Goal: Task Accomplishment & Management: Manage account settings

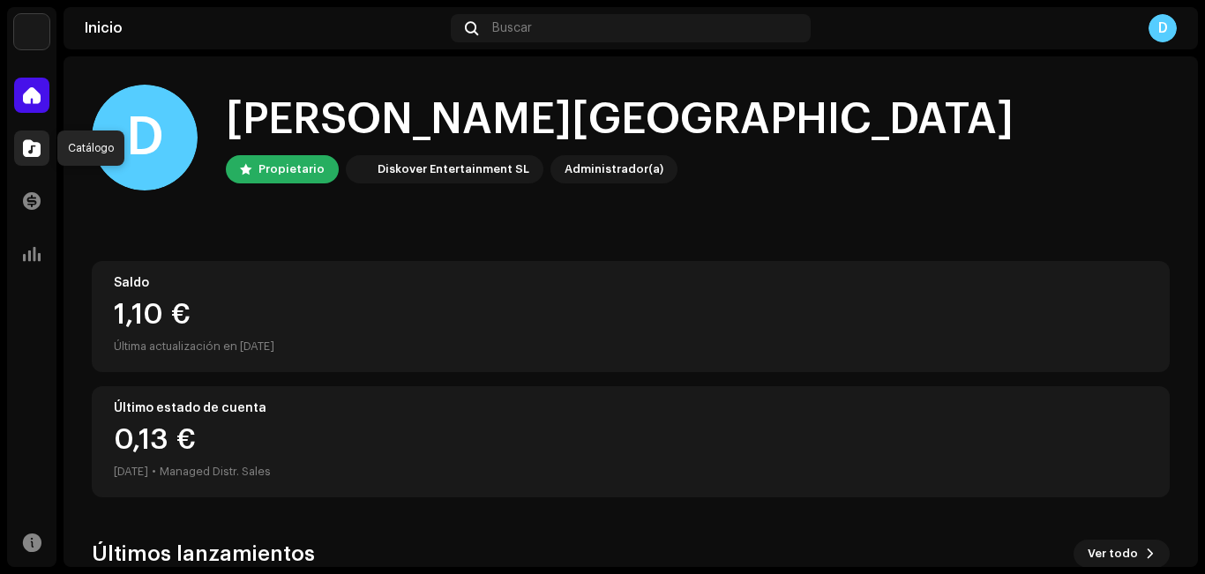
click at [29, 151] on span at bounding box center [32, 148] width 18 height 14
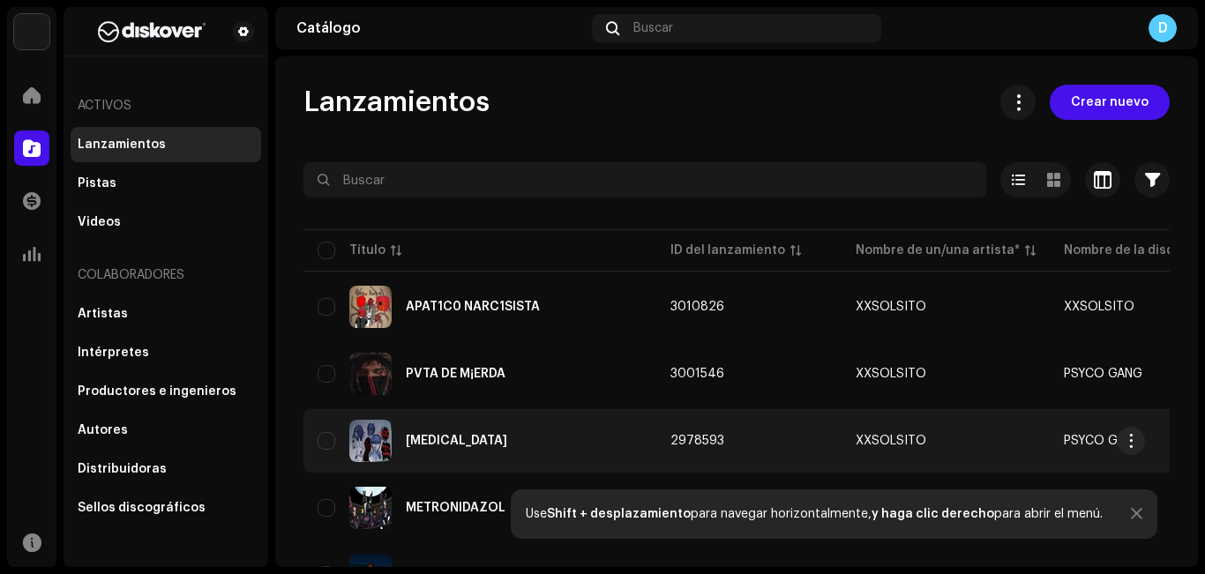
click at [432, 441] on div "[MEDICAL_DATA]" at bounding box center [456, 441] width 101 height 12
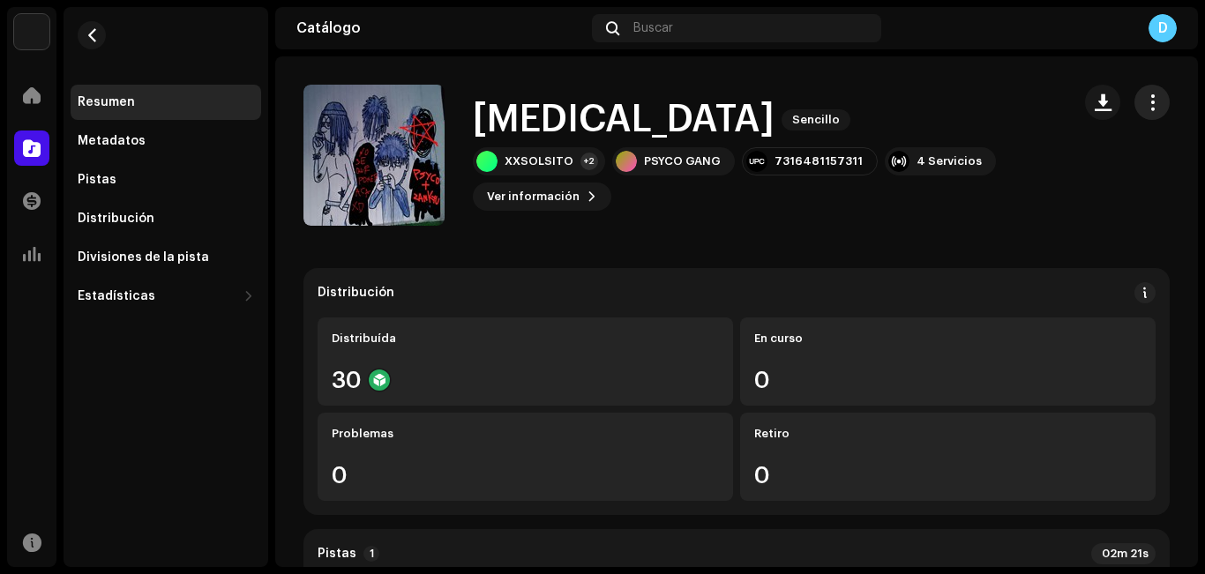
click at [1134, 113] on button "button" at bounding box center [1151, 102] width 35 height 35
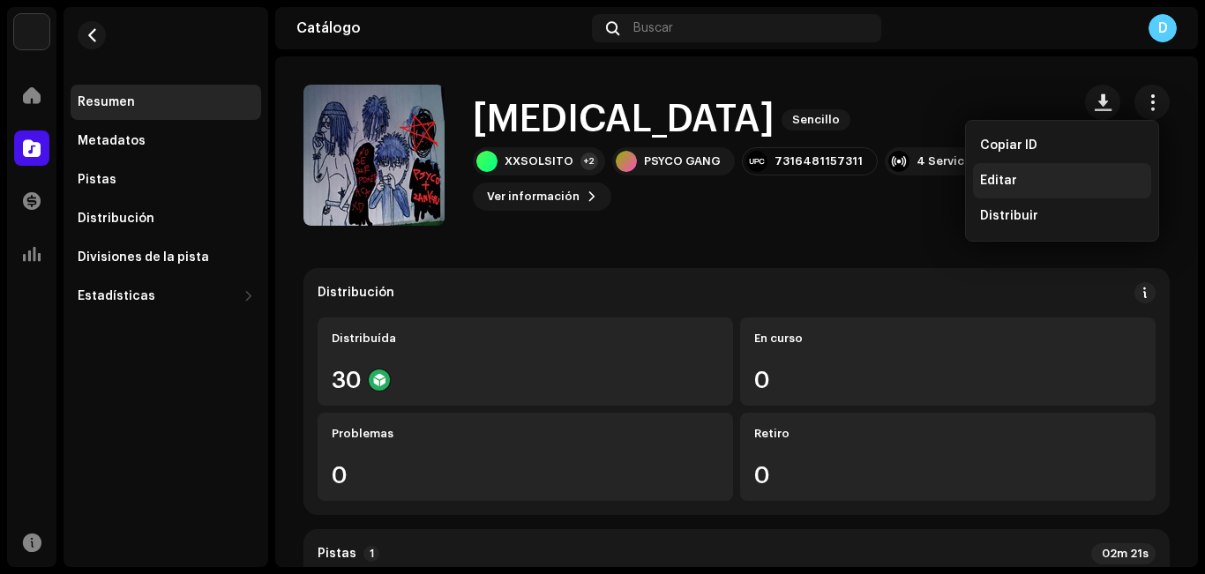
click at [1021, 179] on div "Editar" at bounding box center [1062, 181] width 164 height 14
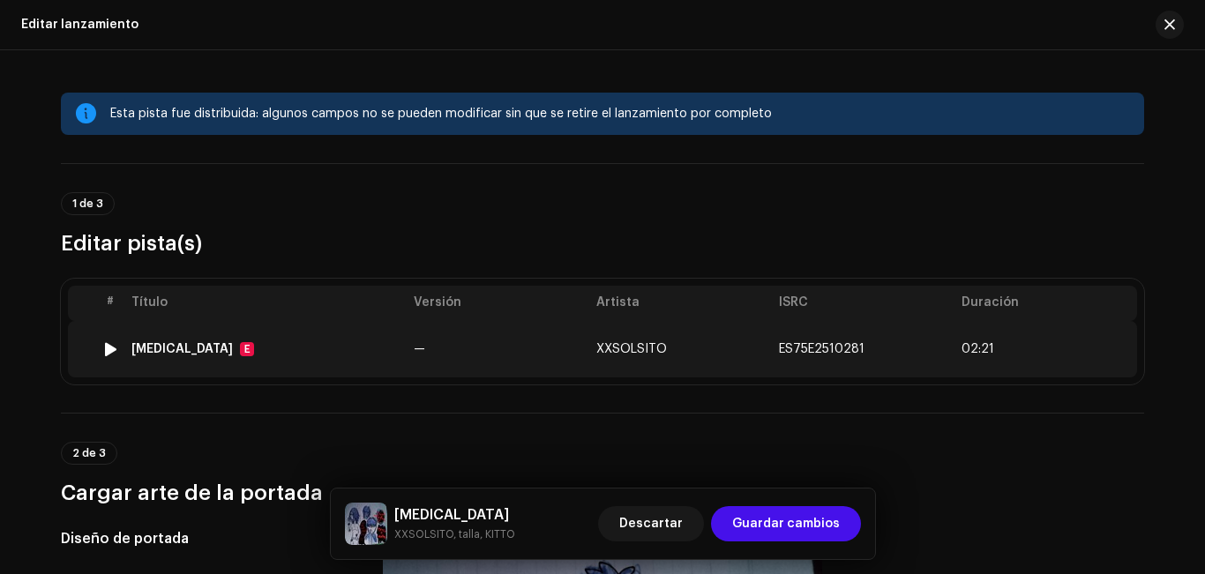
click at [650, 370] on td "XXSOLSITO" at bounding box center [680, 349] width 183 height 56
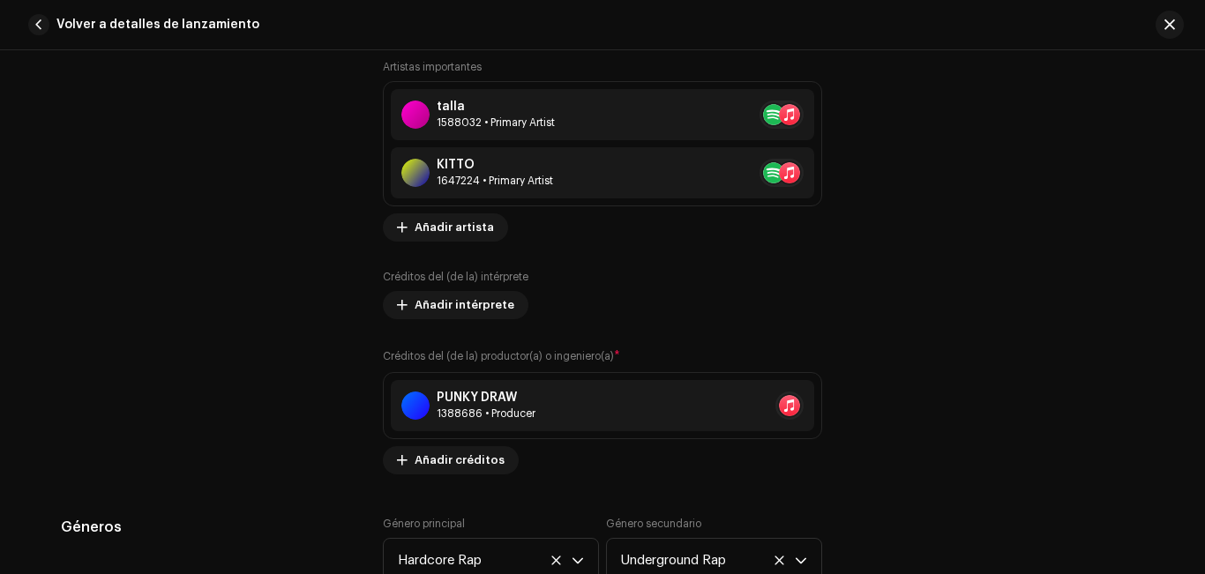
scroll to position [1173, 0]
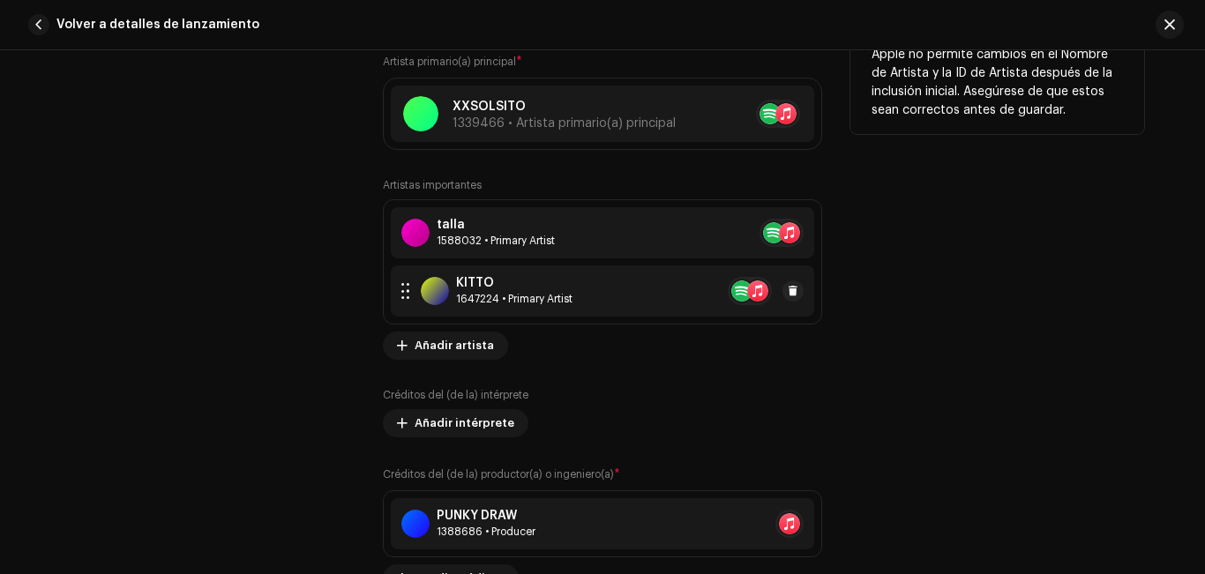
click at [458, 292] on div "1647224 • Primary Artist" at bounding box center [514, 299] width 116 height 14
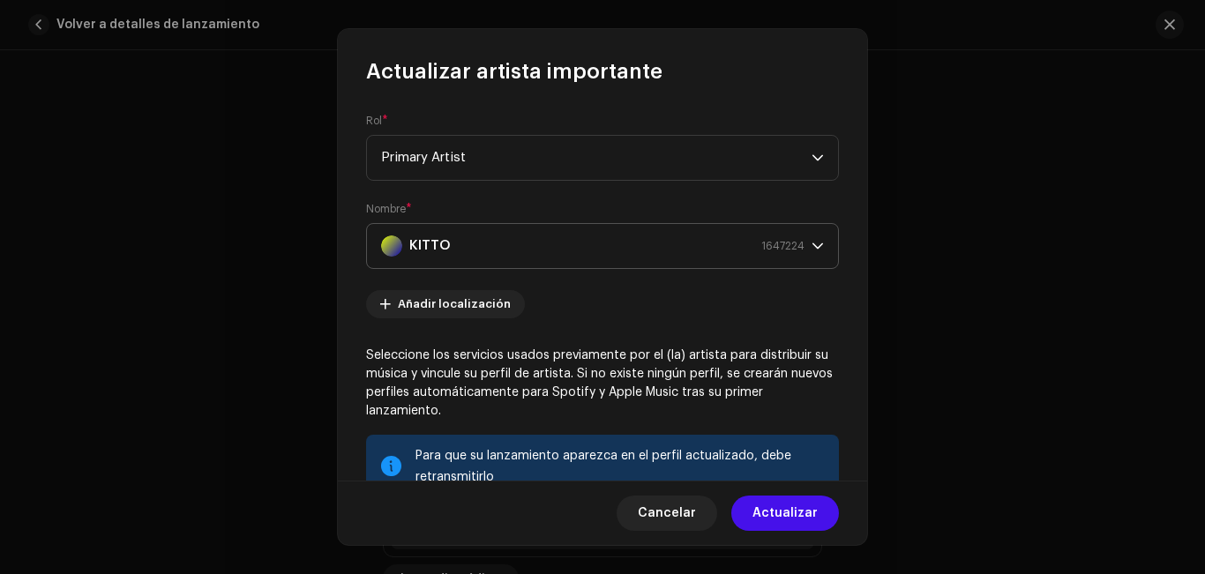
click at [622, 244] on div "KITTO 1647224" at bounding box center [592, 246] width 423 height 44
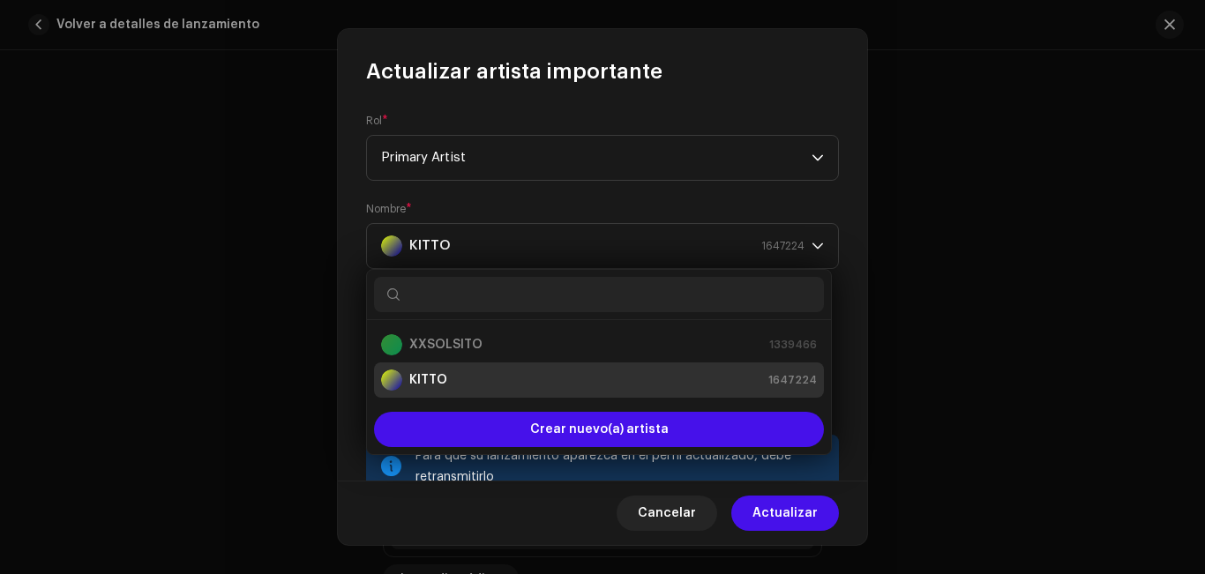
click at [558, 393] on li "KITTO 1647224" at bounding box center [599, 380] width 450 height 35
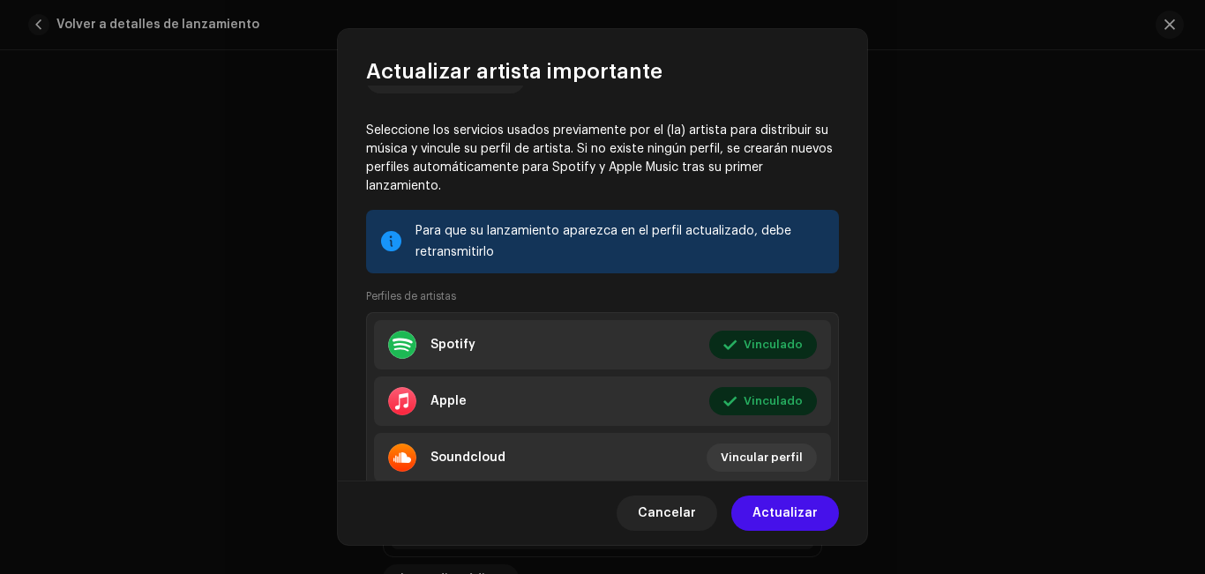
scroll to position [283, 0]
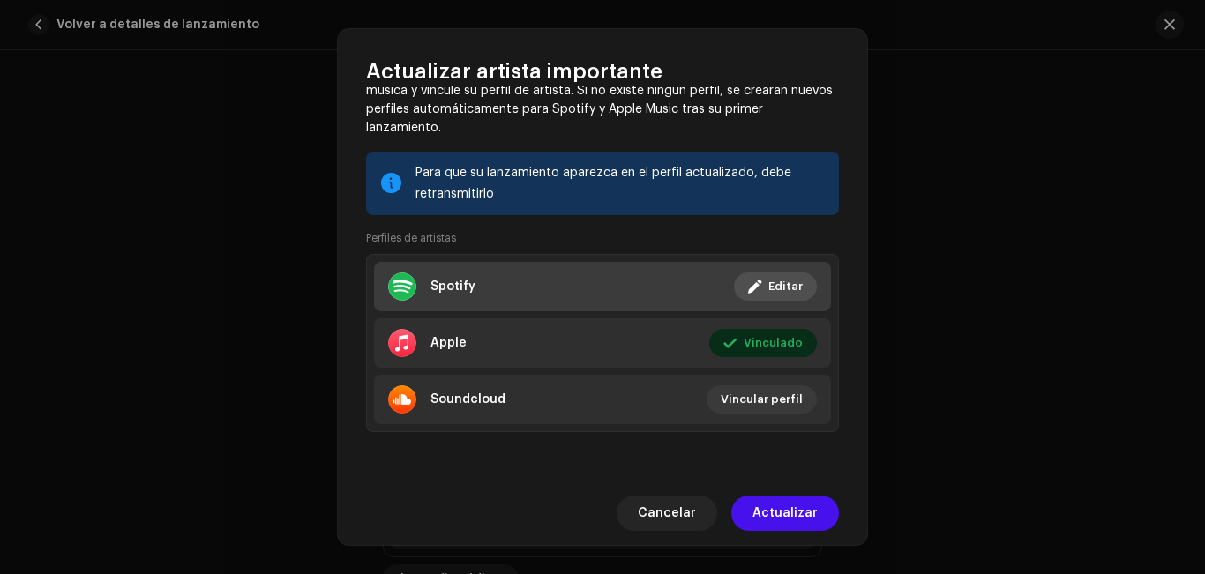
click at [758, 267] on li "Spotify Vinculado Editar" at bounding box center [602, 286] width 457 height 49
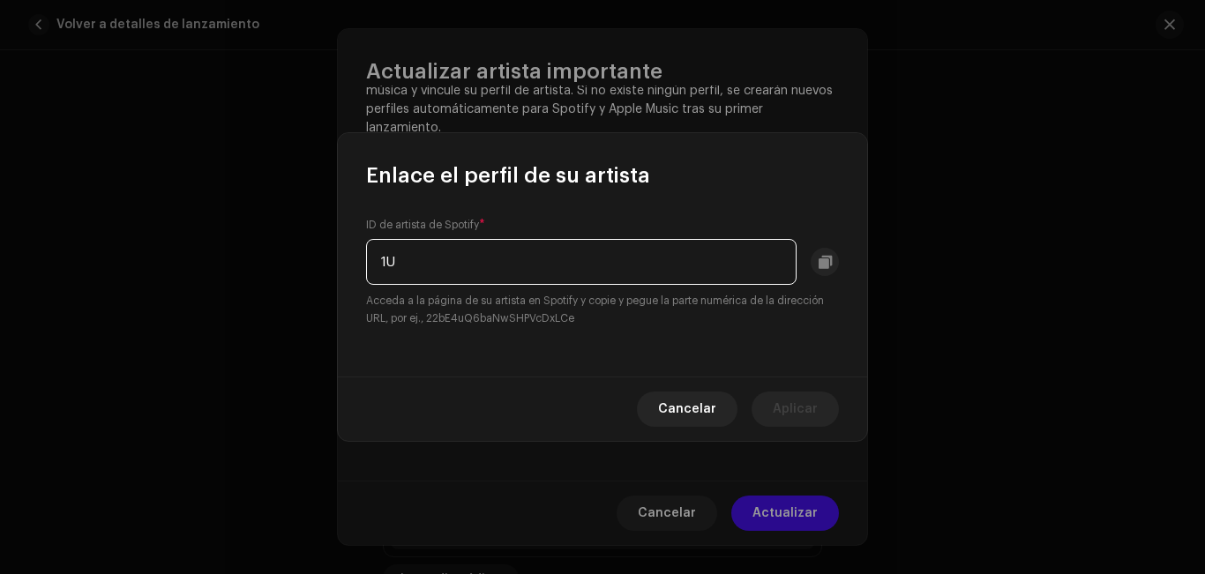
type input "1"
paste input "[URL][DOMAIN_NAME]"
click at [431, 264] on input "[URL][DOMAIN_NAME]" at bounding box center [581, 262] width 430 height 46
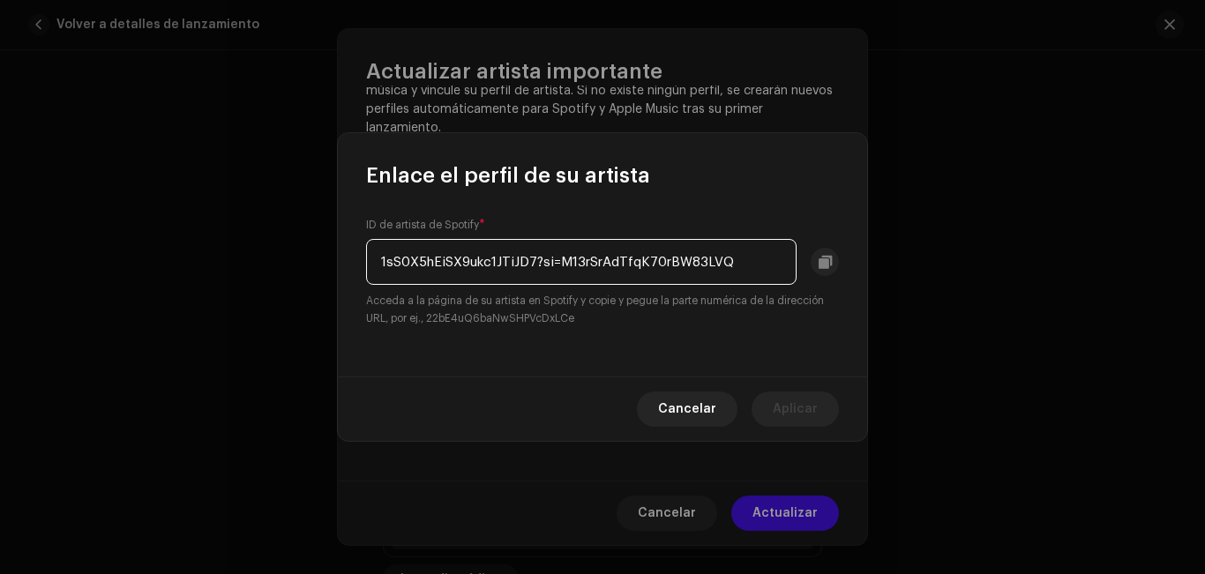
click at [747, 265] on input "1sS0X5hEiSX9ukc1JTiJD7?si=M13rSrAdTfqK70rBW83LVQ" at bounding box center [581, 262] width 430 height 46
type input "1sS0X5hEiSX9ukc1JTiJD7"
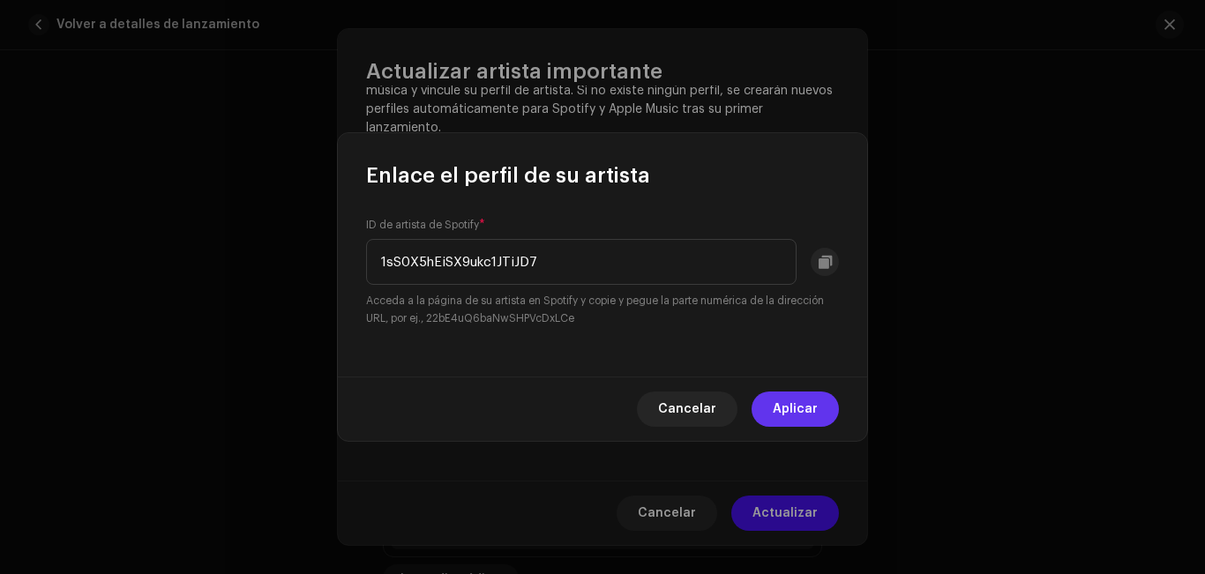
click at [802, 414] on span "Aplicar" at bounding box center [795, 409] width 45 height 35
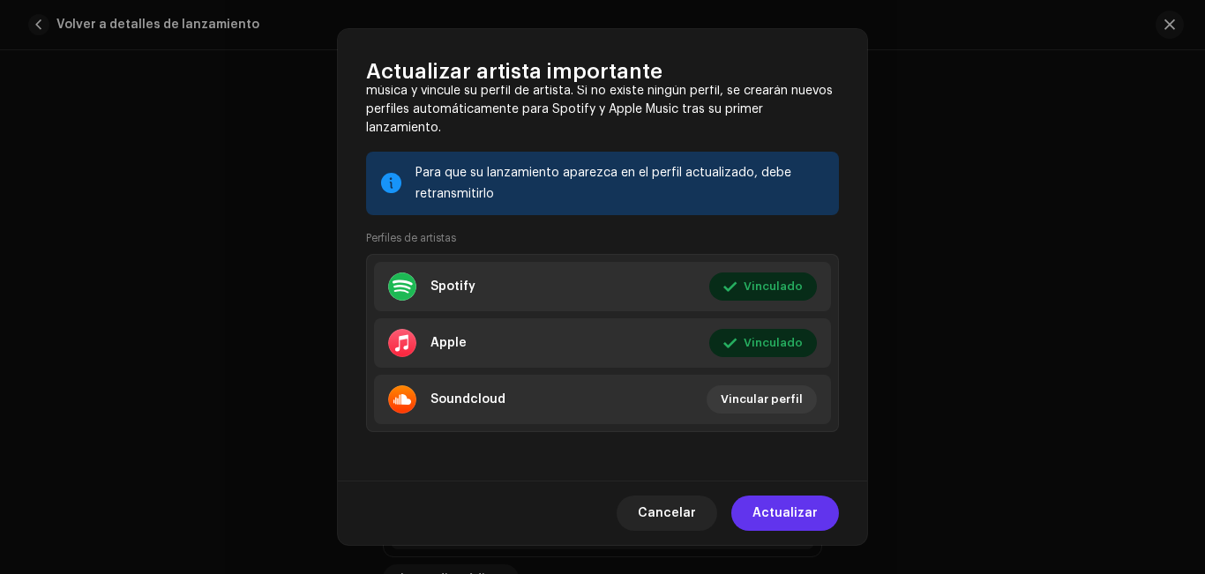
click at [782, 513] on span "Actualizar" at bounding box center [784, 513] width 65 height 35
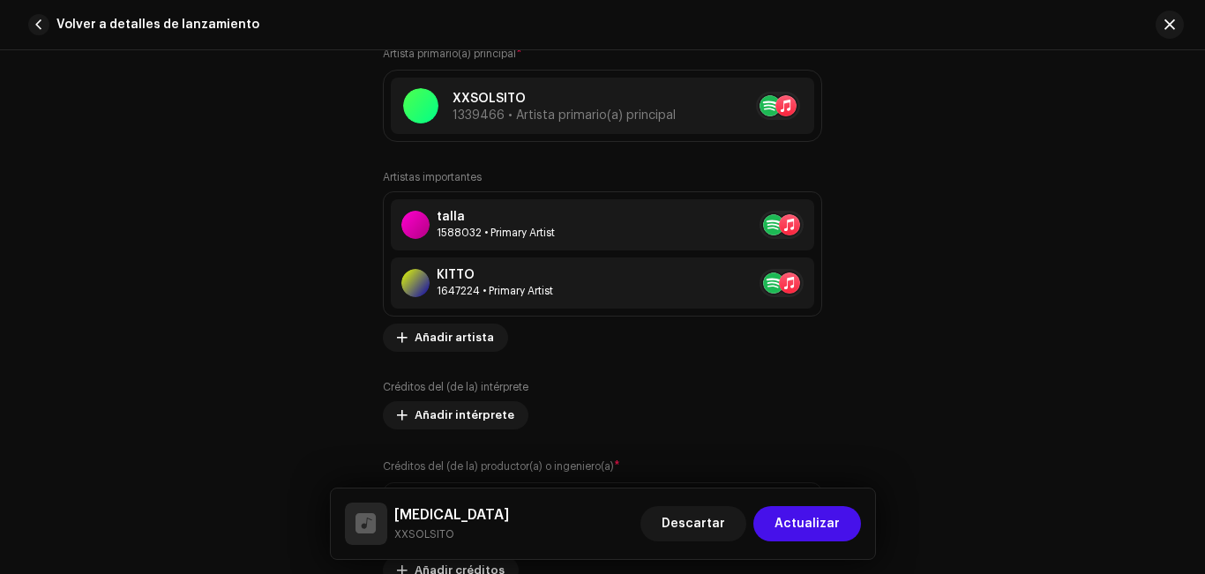
scroll to position [1680, 0]
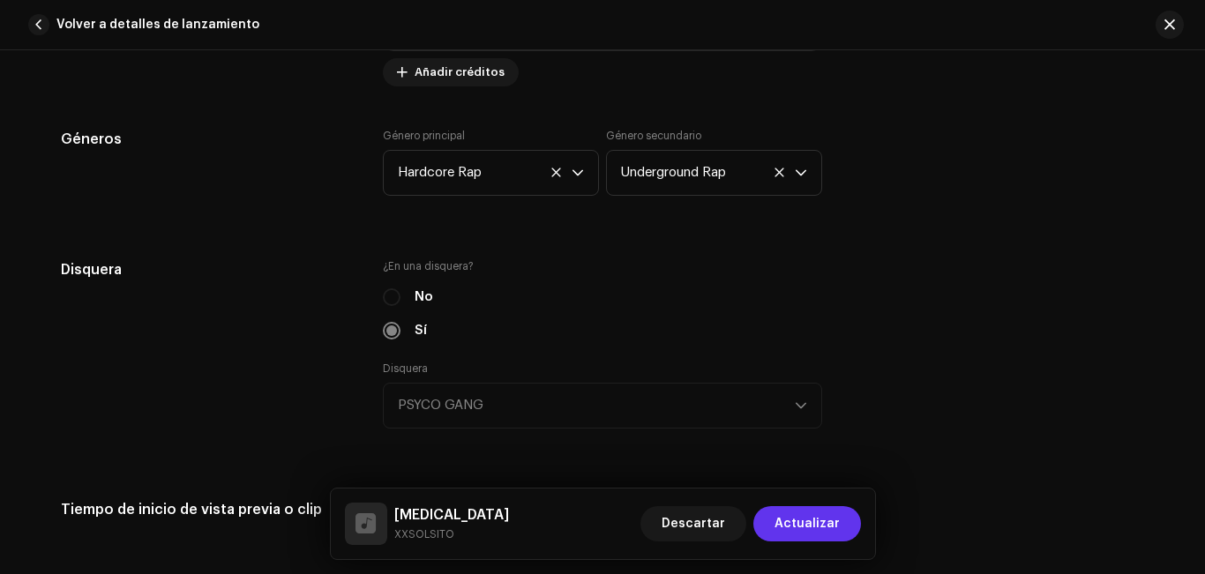
click at [798, 520] on span "Actualizar" at bounding box center [807, 523] width 65 height 35
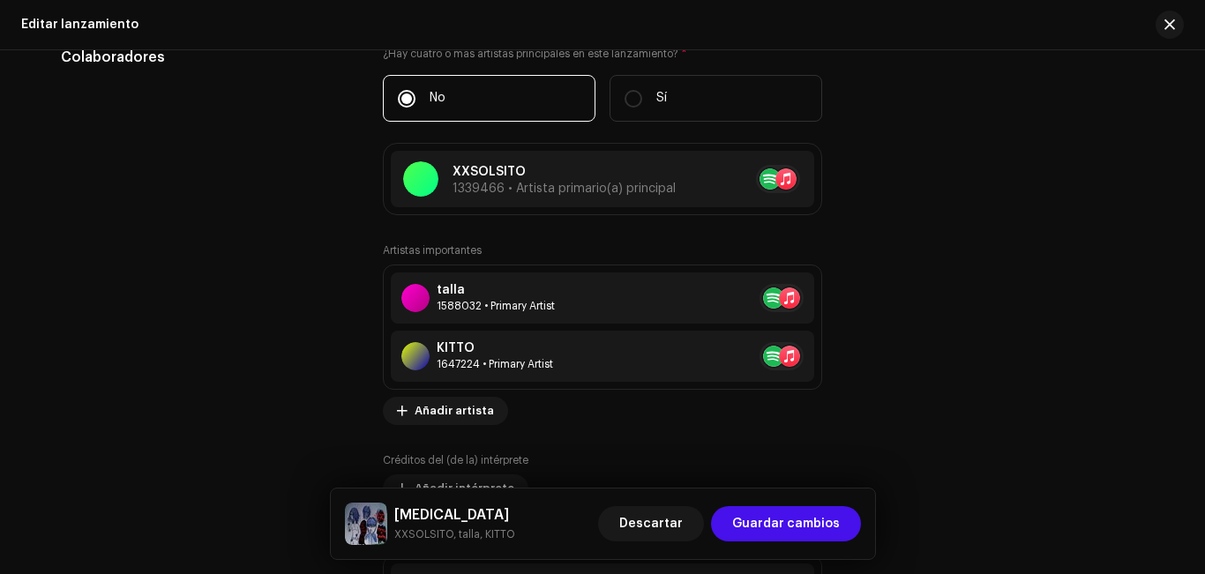
scroll to position [1868, 0]
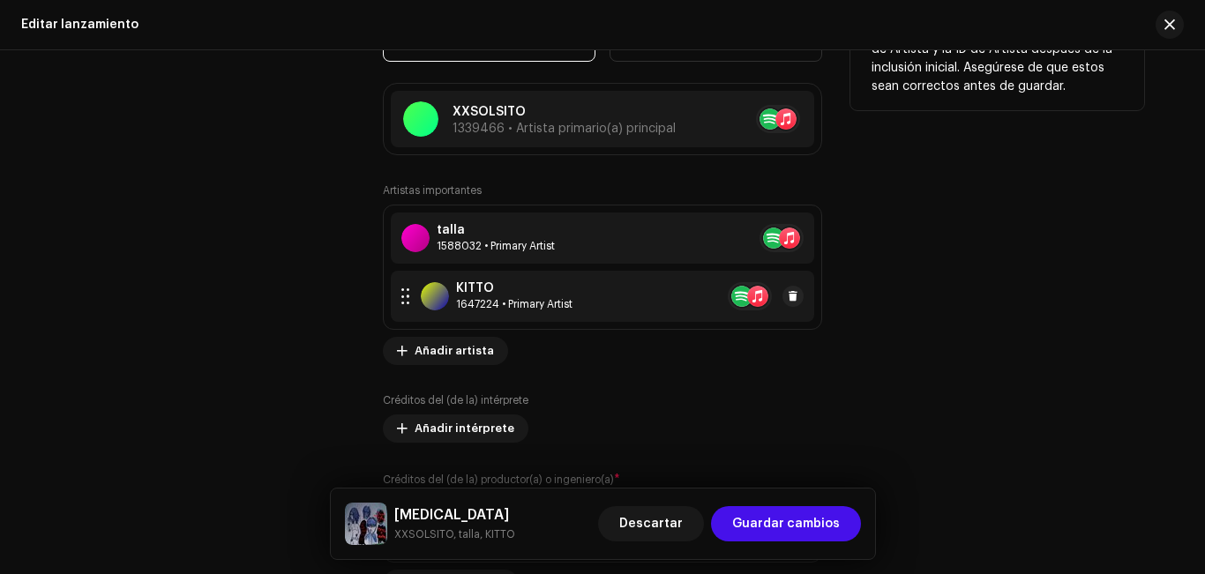
click at [571, 285] on div "KITTO 1647224 • Primary Artist" at bounding box center [602, 296] width 423 height 51
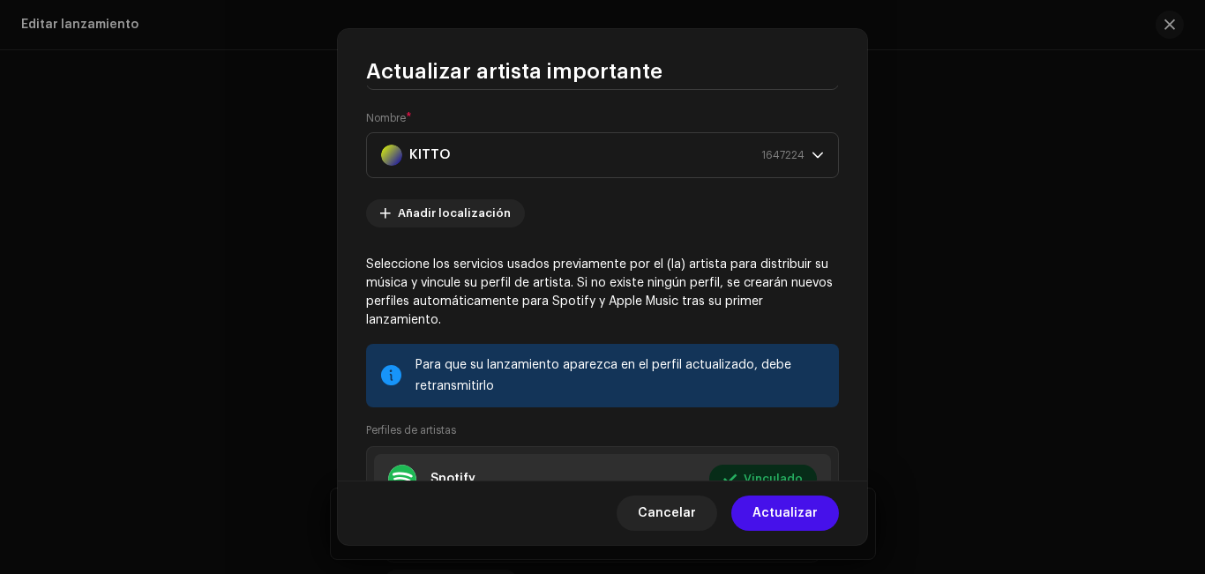
scroll to position [144, 0]
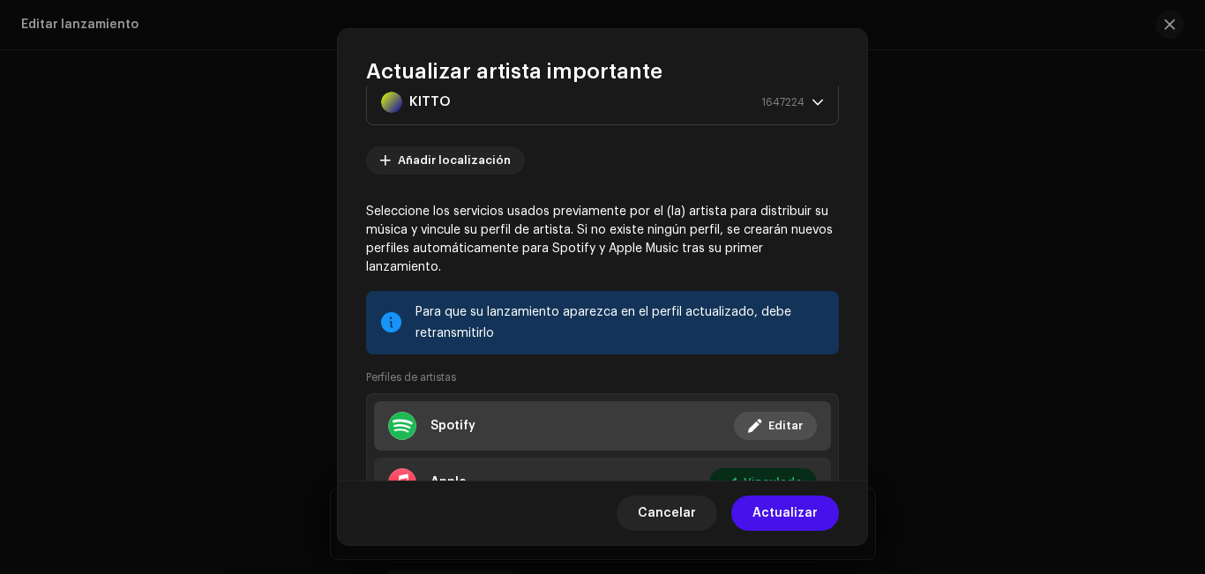
drag, startPoint x: 730, startPoint y: 419, endPoint x: 747, endPoint y: 419, distance: 17.6
click at [747, 419] on button "Editar" at bounding box center [775, 426] width 83 height 28
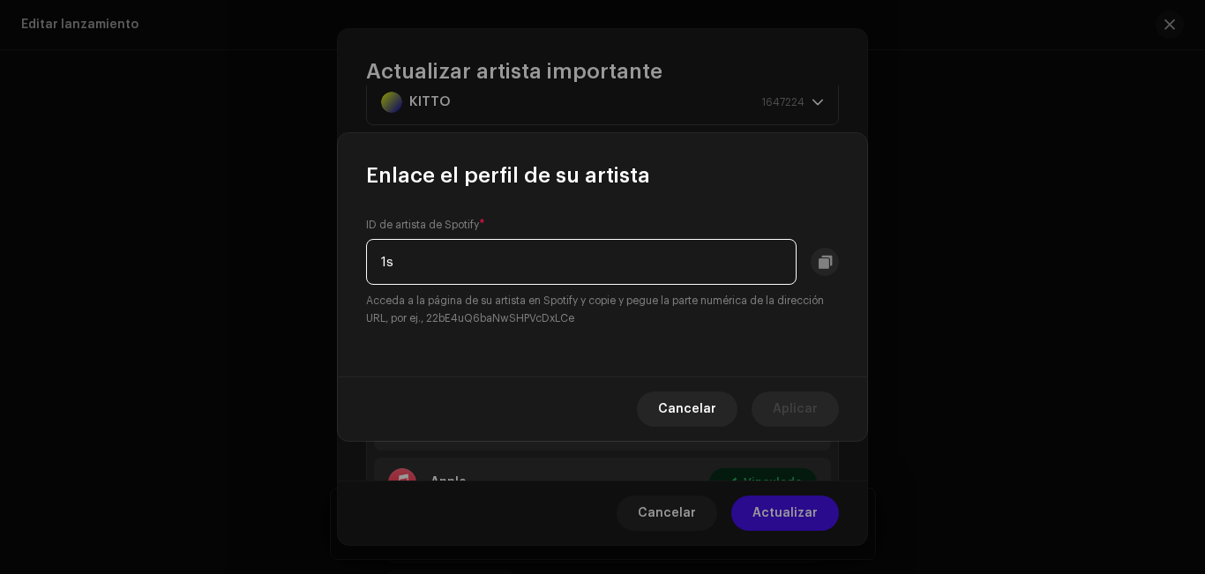
type input "1"
paste input "[URL][DOMAIN_NAME]"
type input "1sS0X5hEiSX9ukc1JTiJD7"
click at [787, 404] on span "Aplicar" at bounding box center [795, 409] width 45 height 35
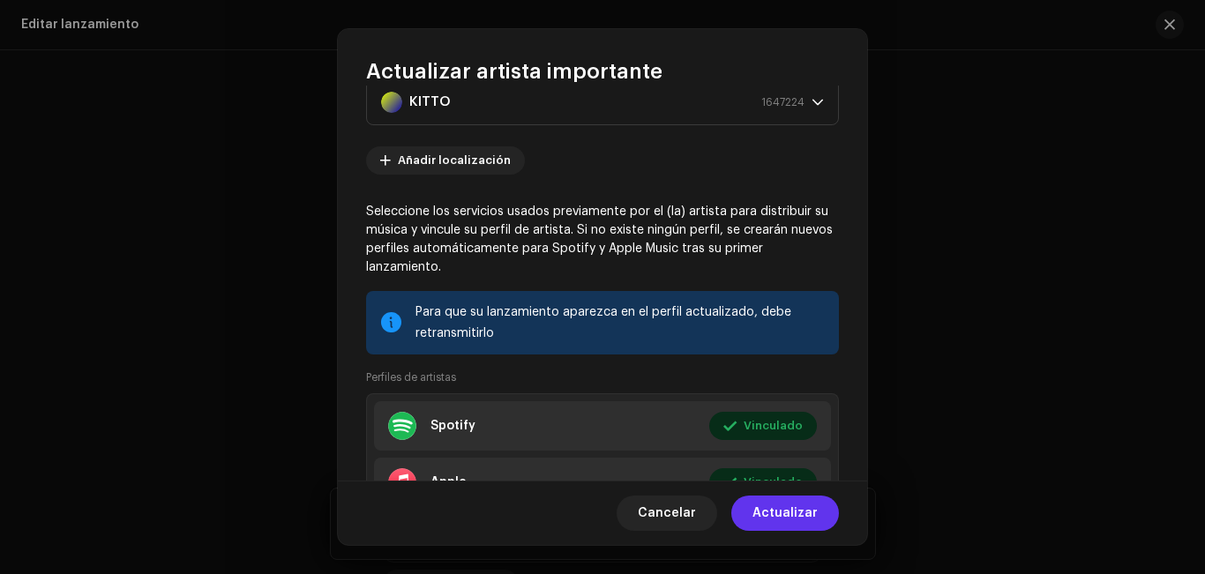
click at [782, 517] on span "Actualizar" at bounding box center [784, 513] width 65 height 35
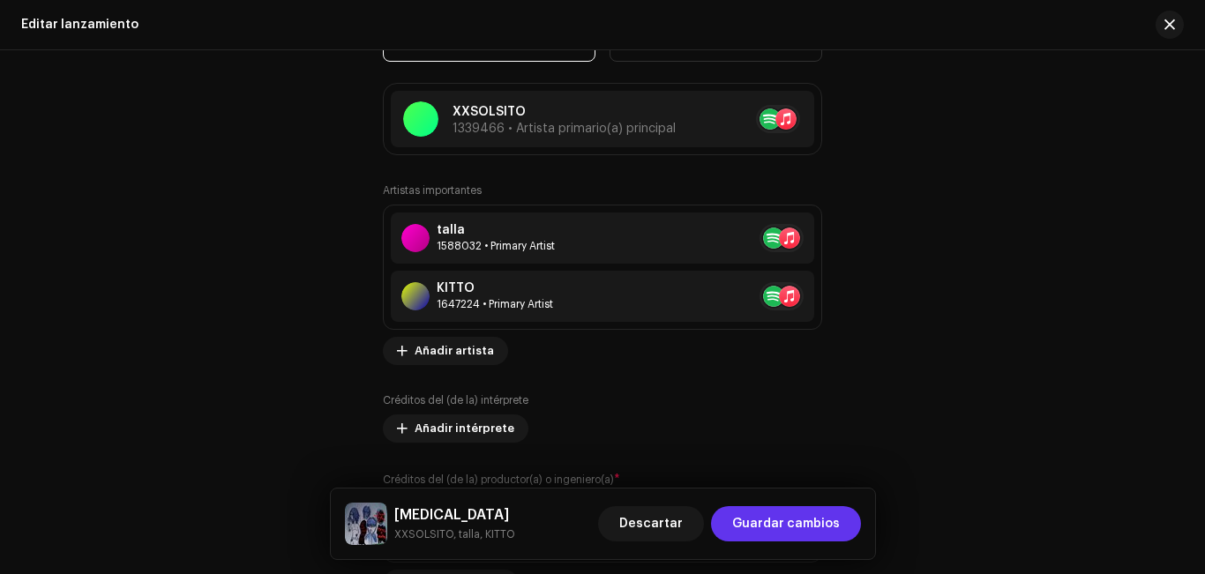
click at [781, 516] on span "Guardar cambios" at bounding box center [786, 523] width 108 height 35
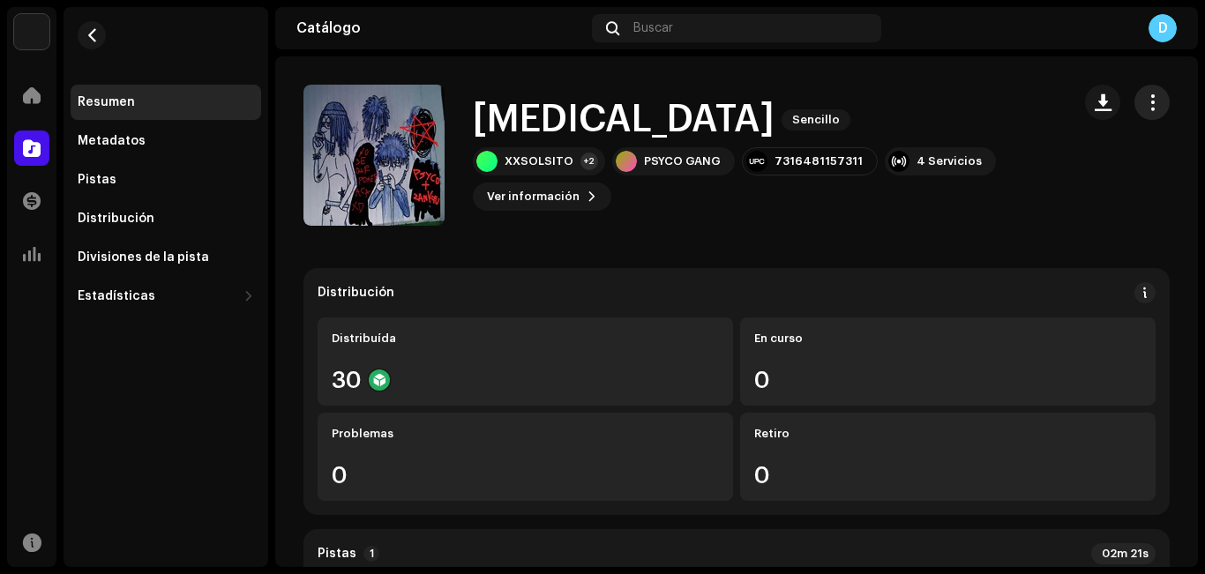
click at [1144, 109] on span "button" at bounding box center [1152, 102] width 17 height 14
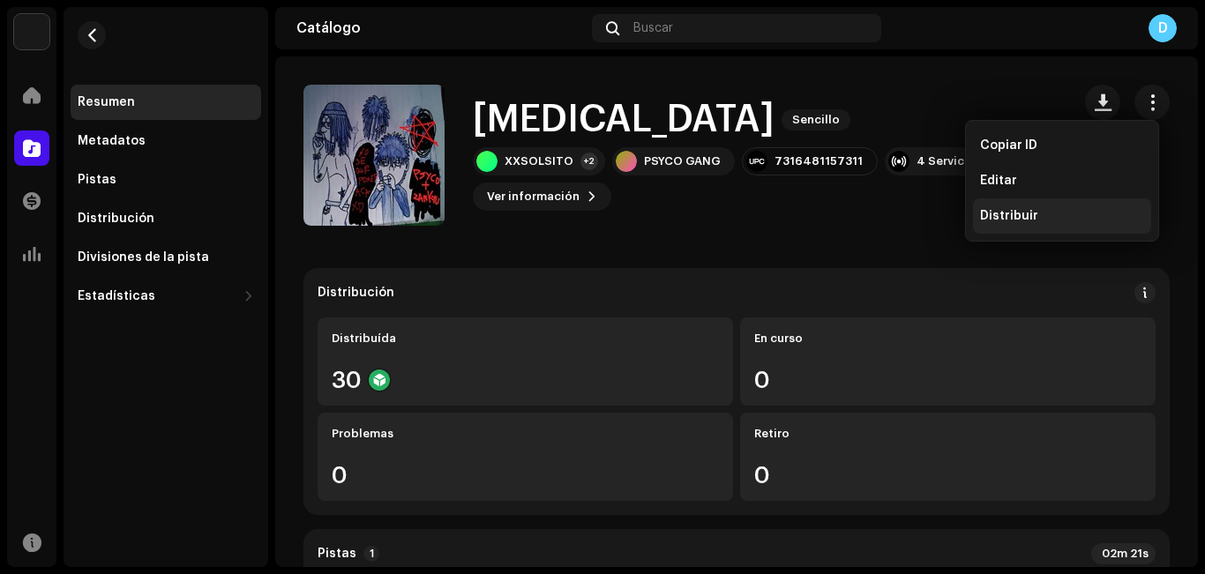
click at [1012, 225] on div "Distribuir" at bounding box center [1062, 215] width 178 height 35
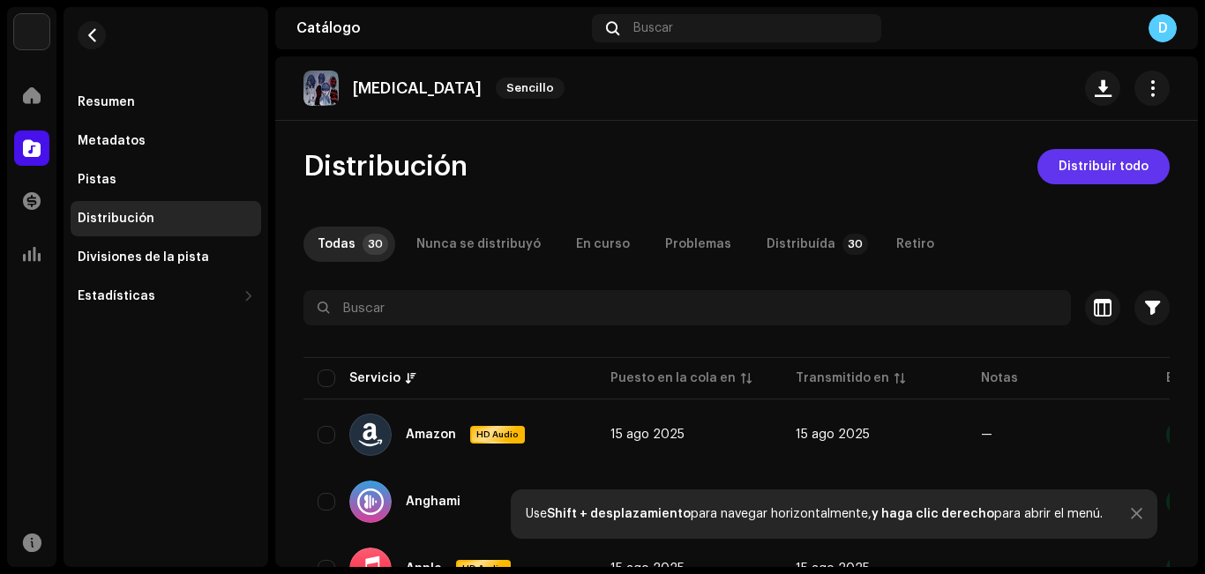
click at [1093, 165] on span "Distribuir todo" at bounding box center [1104, 166] width 90 height 35
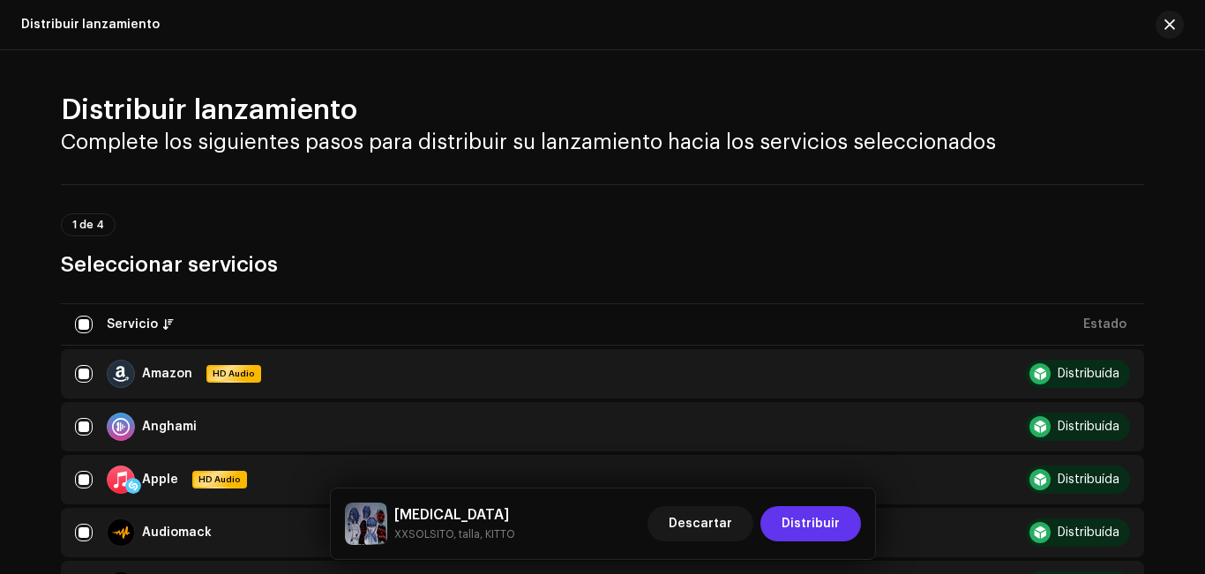
click at [804, 528] on span "Distribuir" at bounding box center [811, 523] width 58 height 35
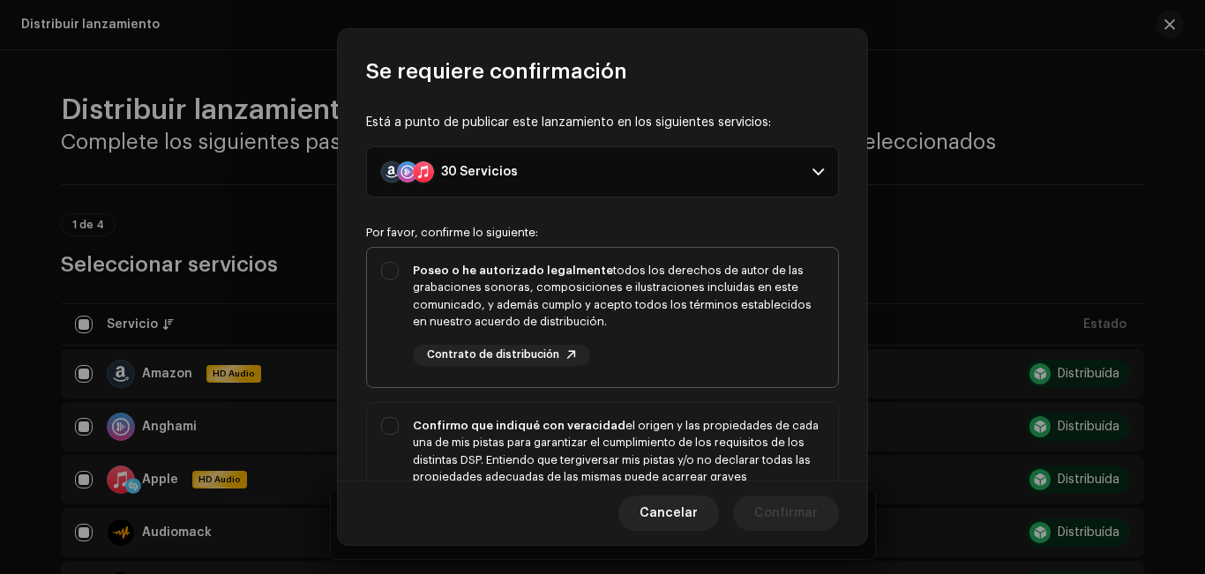
click at [385, 264] on div "Poseo o he autorizado legalmente todos los derechos de autor de las grabaciones…" at bounding box center [602, 314] width 471 height 132
checkbox input "true"
click at [400, 428] on div "Confirmo que indiqué con veracidad el origen y las propiedades de cada una de m…" at bounding box center [602, 478] width 471 height 150
checkbox input "true"
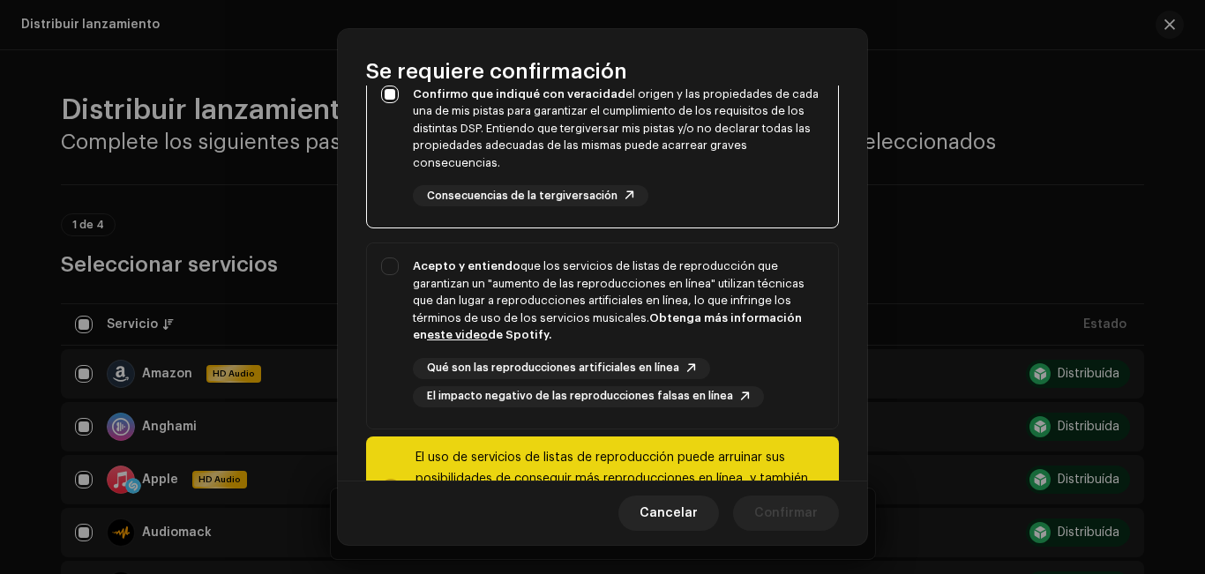
scroll to position [333, 0]
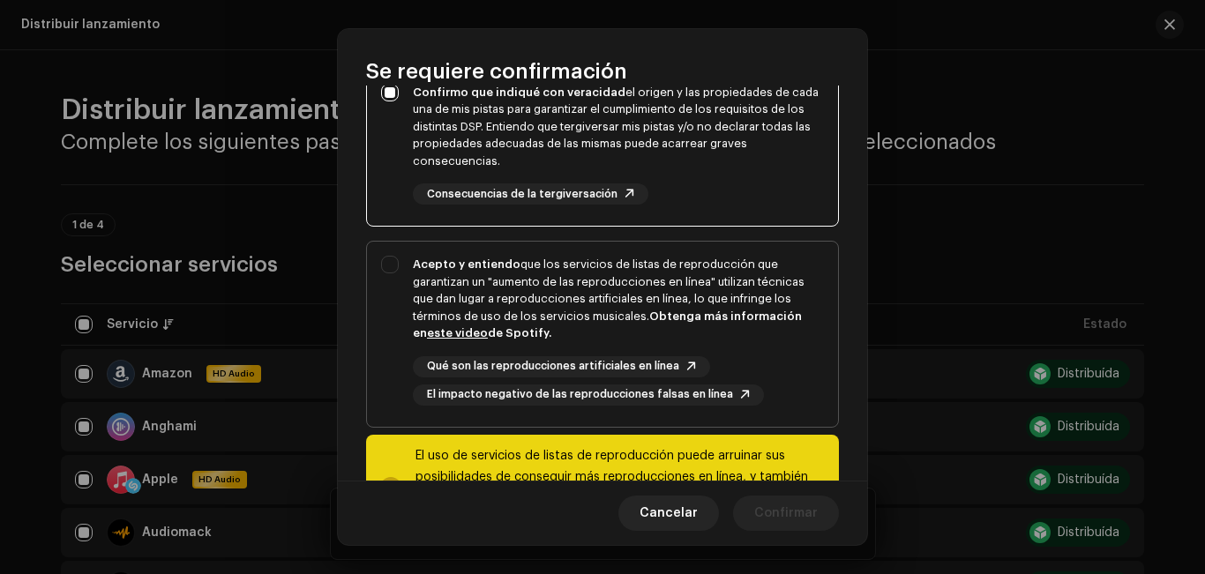
click at [385, 269] on div "Acepto y entiendo que los servicios de listas de reproducción que garantizan un…" at bounding box center [602, 331] width 471 height 178
checkbox input "true"
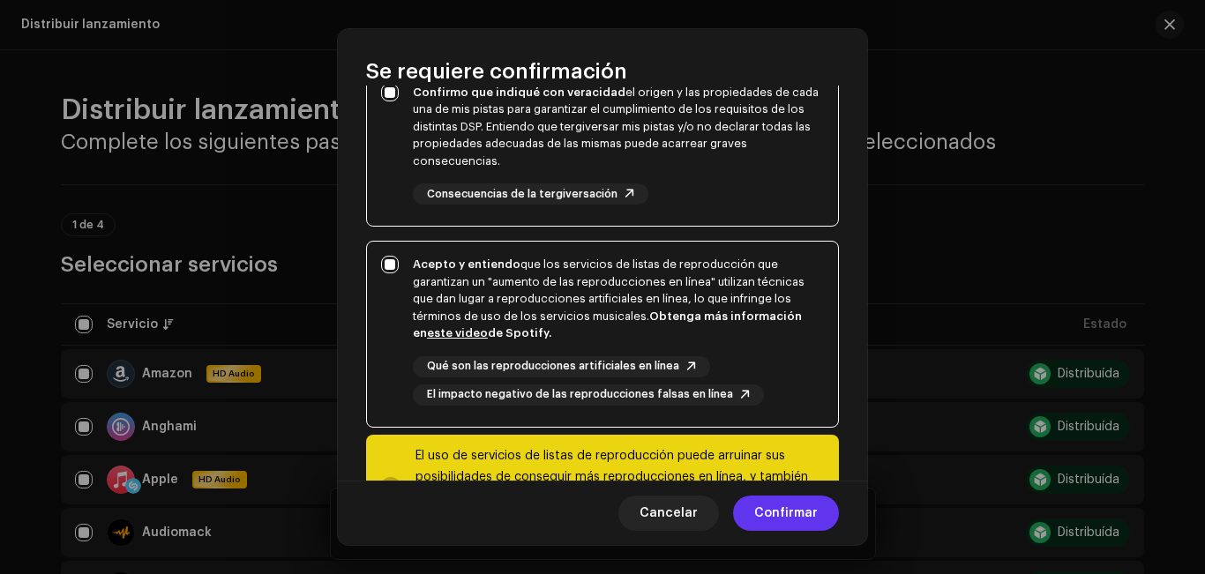
click at [779, 520] on span "Confirmar" at bounding box center [786, 513] width 64 height 35
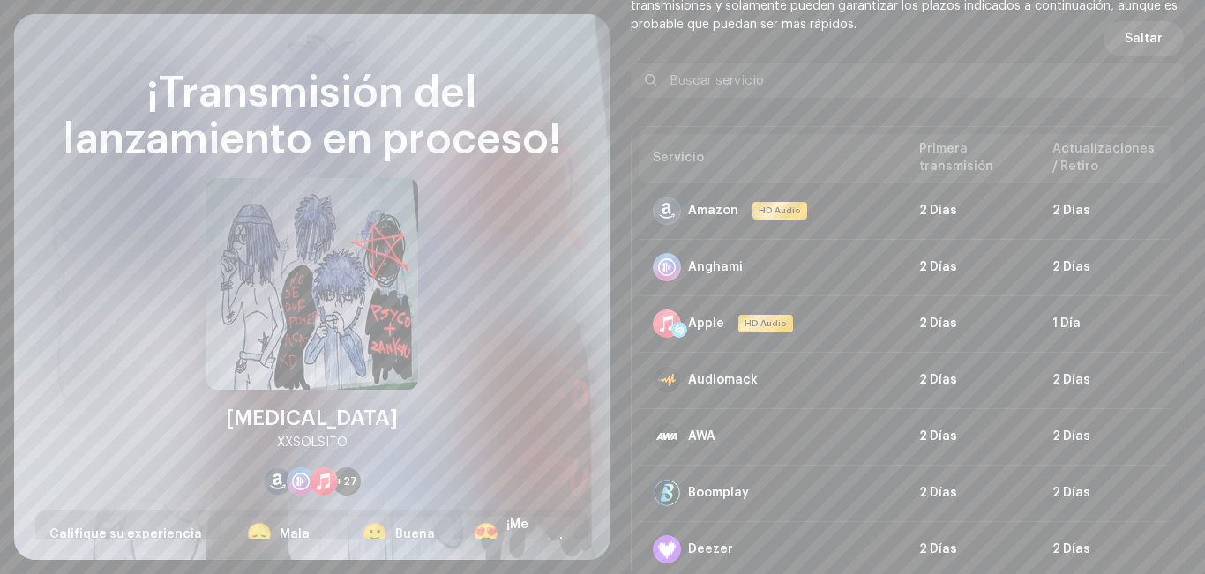
click at [1112, 33] on button "Saltar" at bounding box center [1144, 38] width 80 height 35
